Goal: Transaction & Acquisition: Purchase product/service

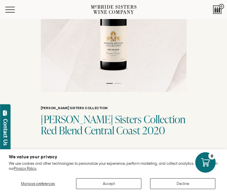
scroll to position [68, 0]
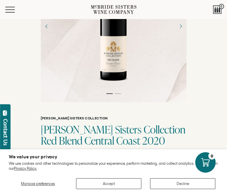
click at [10, 16] on div "Menu" at bounding box center [48, 9] width 86 height 19
click at [9, 9] on span "Mobile Menu Trigger" at bounding box center [11, 9] width 12 height 1
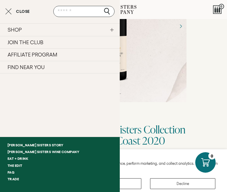
click at [31, 33] on link "SHOP" at bounding box center [60, 29] width 120 height 13
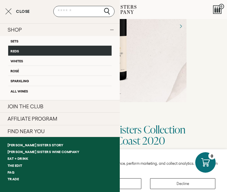
click at [24, 48] on link "Reds" at bounding box center [60, 51] width 104 height 10
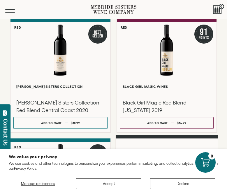
scroll to position [13, 0]
